Goal: Transaction & Acquisition: Purchase product/service

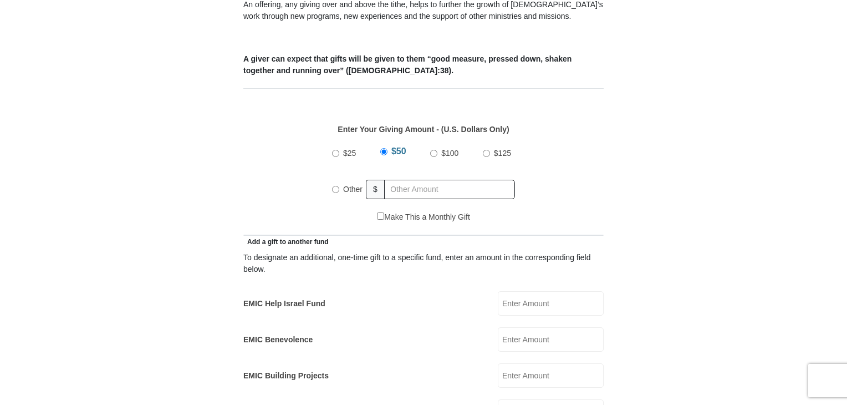
scroll to position [432, 0]
click at [334, 149] on input "$25" at bounding box center [335, 152] width 7 height 7
radio input "true"
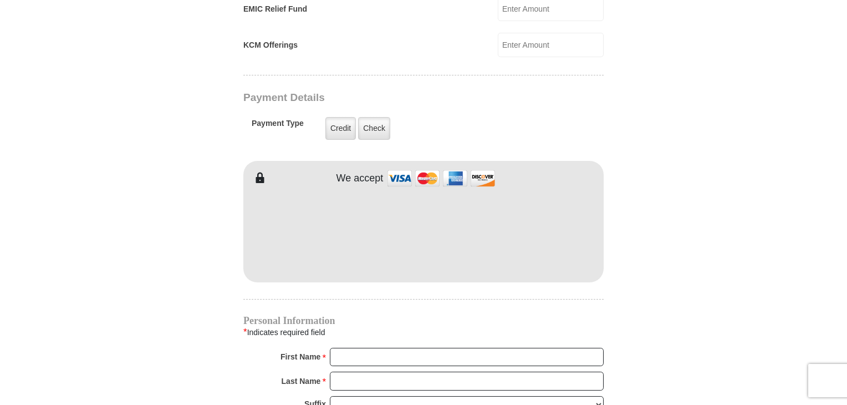
scroll to position [905, 0]
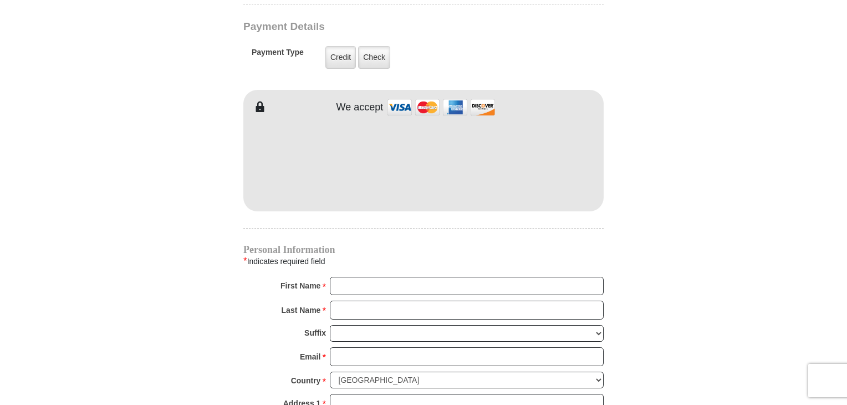
click at [758, 194] on body "Eagle Mountain International Church Online Giving Because of gifts like yours, …" at bounding box center [423, 101] width 847 height 2012
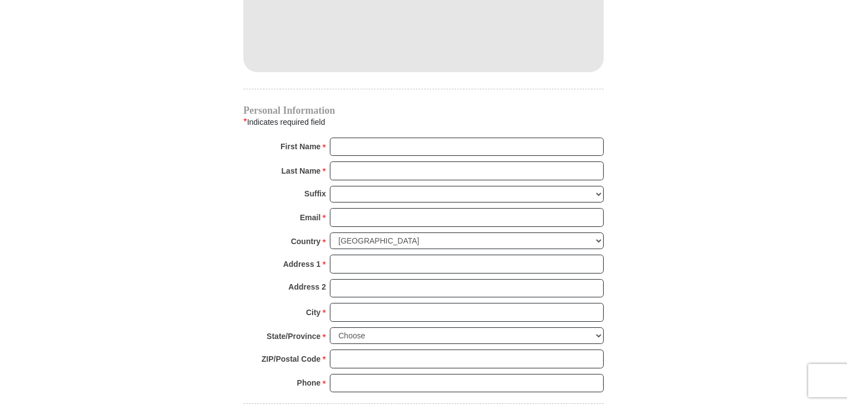
scroll to position [1048, 0]
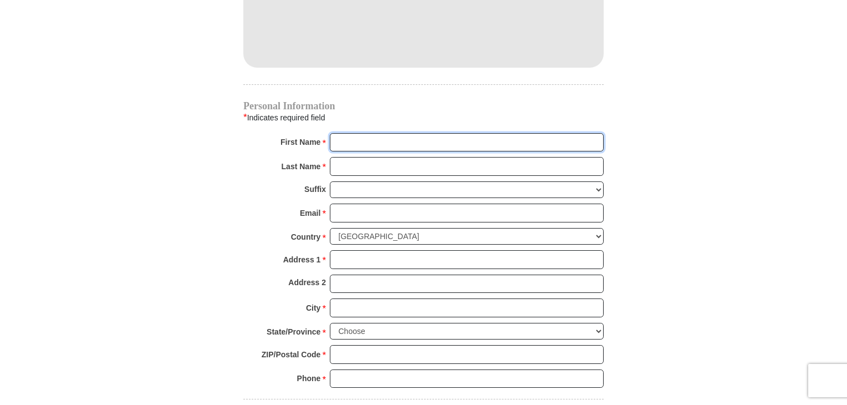
click at [457, 133] on input "First Name *" at bounding box center [467, 142] width 274 height 19
type input "Kimberly"
click at [402, 157] on input "Last Name *" at bounding box center [467, 166] width 274 height 19
type input "Blosser"
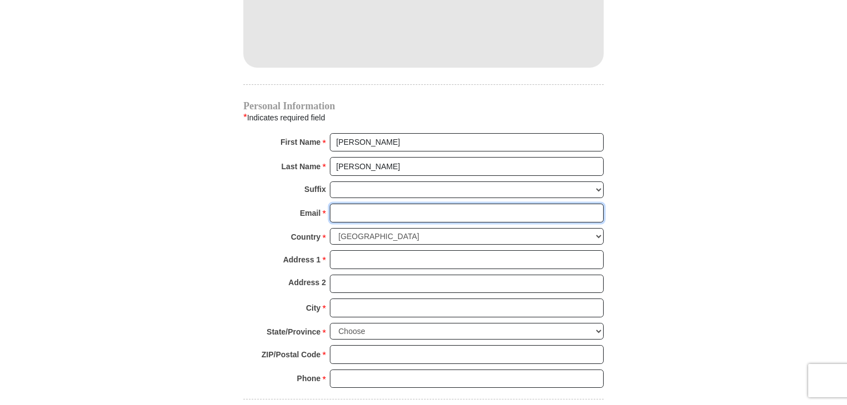
click at [380, 203] on input "Email *" at bounding box center [467, 212] width 274 height 19
type input "detrtdance@gmail.com"
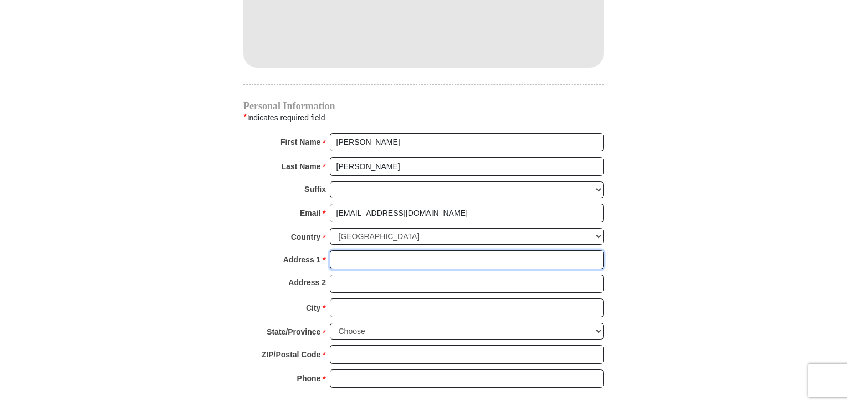
click at [403, 250] on input "Address 1 *" at bounding box center [467, 259] width 274 height 19
type input "408 Chaparral Lane"
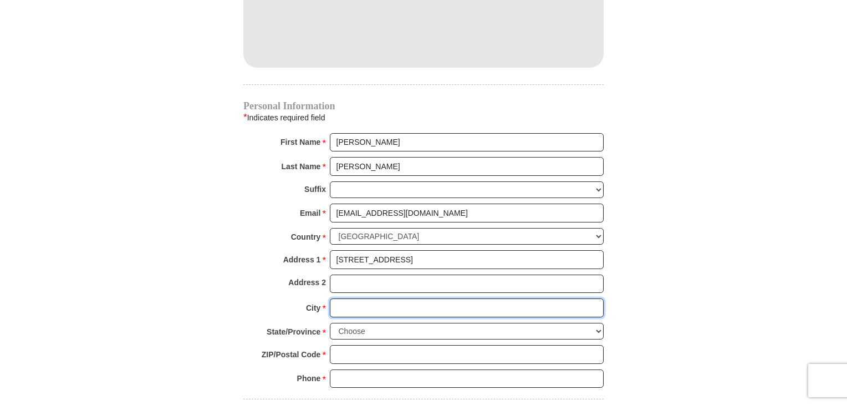
click at [399, 298] on input "City *" at bounding box center [467, 307] width 274 height 19
type input "Springtown"
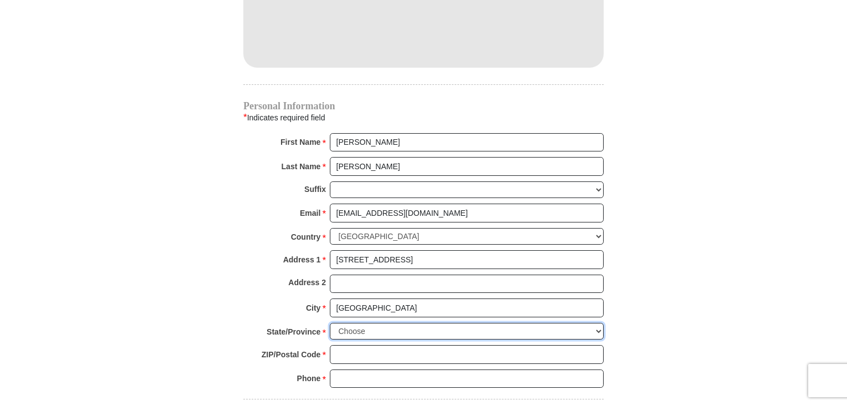
click at [407, 323] on select "Choose Alabama Alaska American Samoa Arizona Arkansas Armed Forces Americas Arm…" at bounding box center [467, 331] width 274 height 17
select select "TX"
click at [330, 323] on select "Choose Alabama Alaska American Samoa Arizona Arkansas Armed Forces Americas Arm…" at bounding box center [467, 331] width 274 height 17
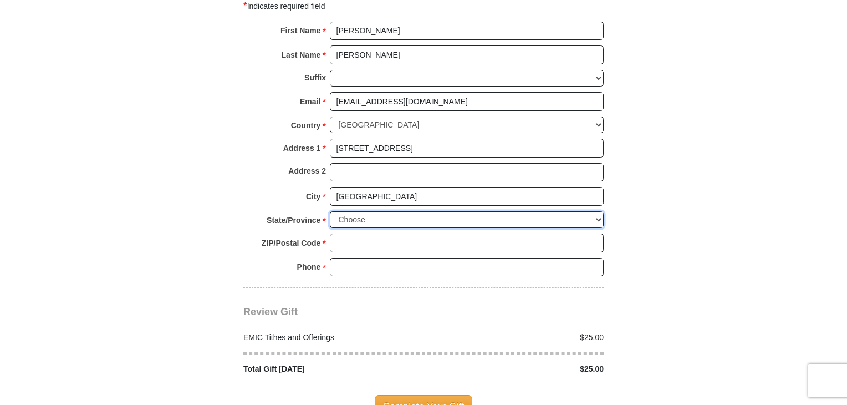
scroll to position [1164, 0]
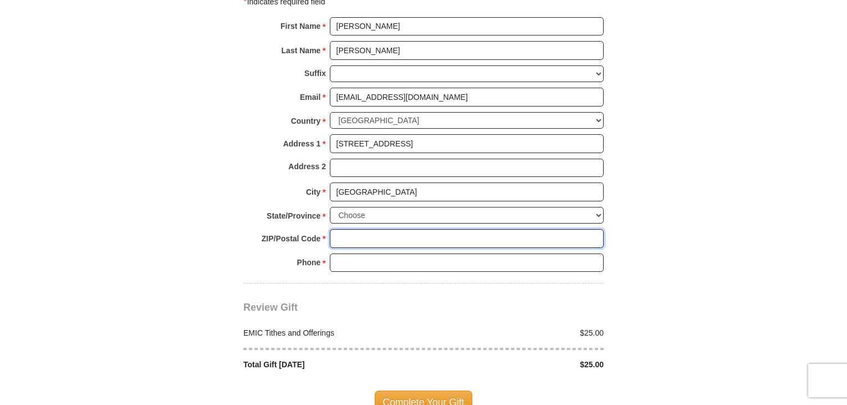
click at [524, 229] on input "ZIP/Postal Code *" at bounding box center [467, 238] width 274 height 19
type input "76082"
click at [430, 253] on input "Phone * *" at bounding box center [467, 262] width 274 height 19
type input "248-884-4349"
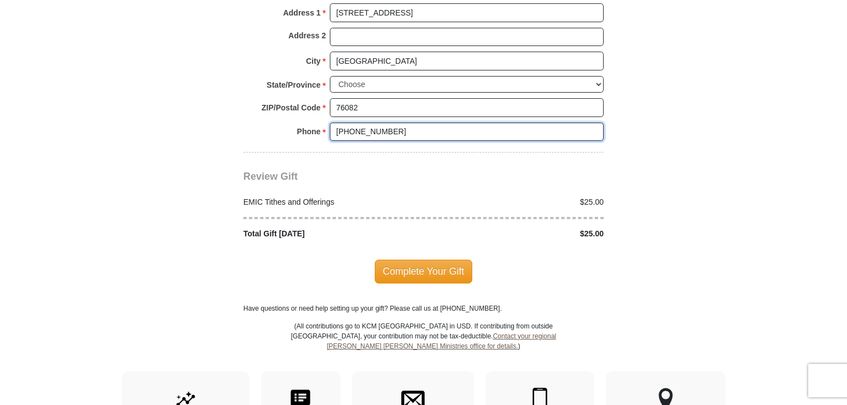
scroll to position [1294, 0]
click at [424, 260] on span "Complete Your Gift" at bounding box center [424, 271] width 98 height 23
